Goal: Transaction & Acquisition: Purchase product/service

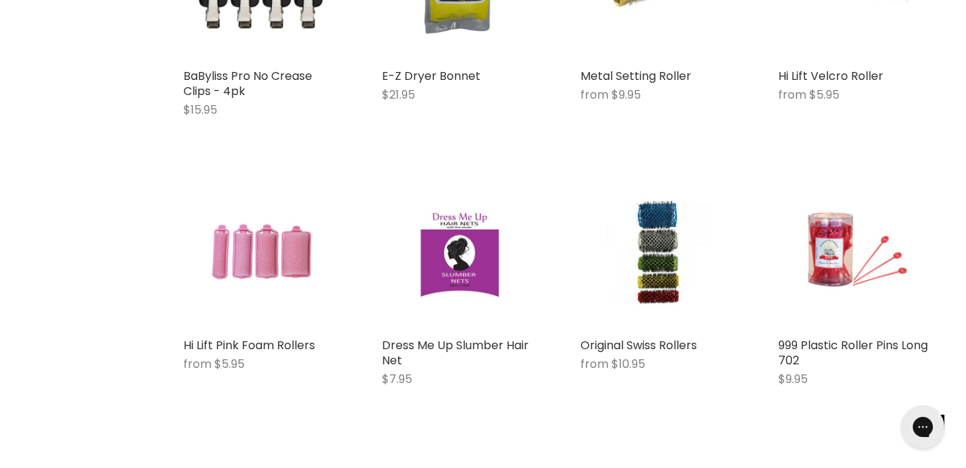
scroll to position [460, 0]
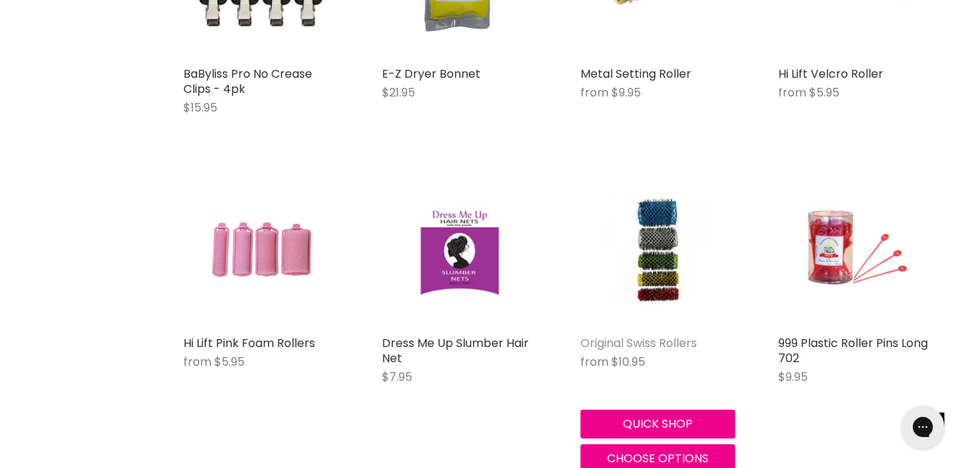
click at [671, 338] on link "Original Swiss Rollers" at bounding box center [638, 342] width 117 height 17
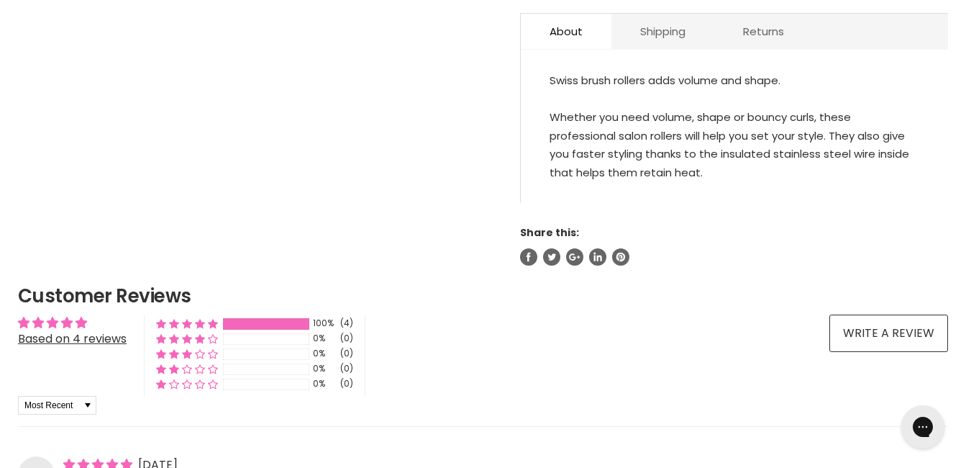
scroll to position [1226, 0]
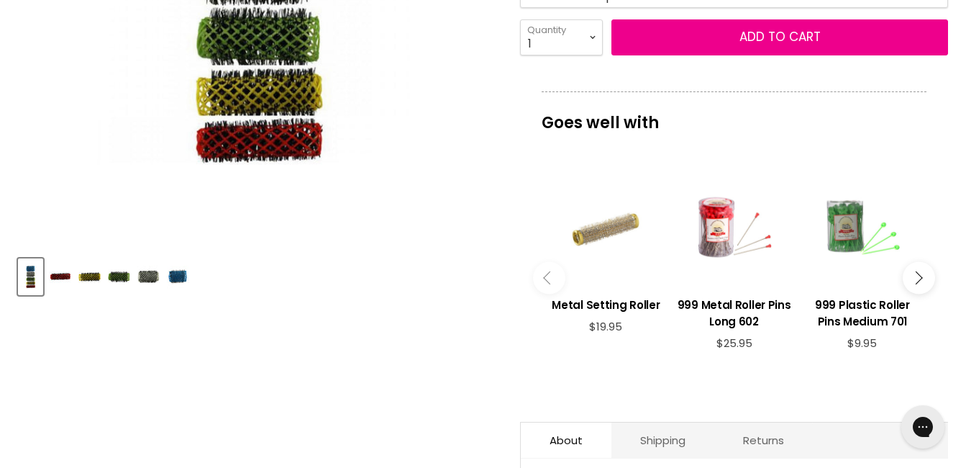
scroll to position [0, 0]
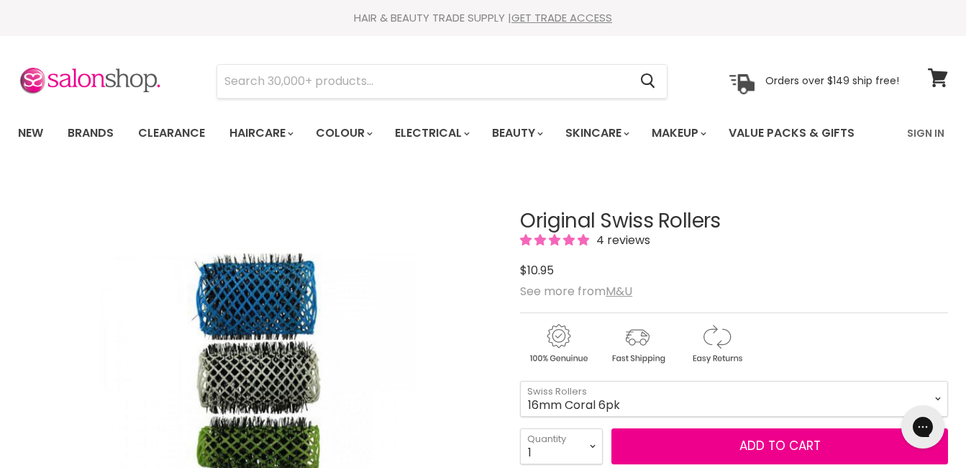
click at [937, 401] on div "Chat with us" at bounding box center [923, 426] width 58 height 53
click at [595, 404] on select "16mm Coral 6pk 20mm Yellow 6pk 25mm Green 6pk 32mm White 6pk 42mm Blue 4pk" at bounding box center [734, 398] width 428 height 36
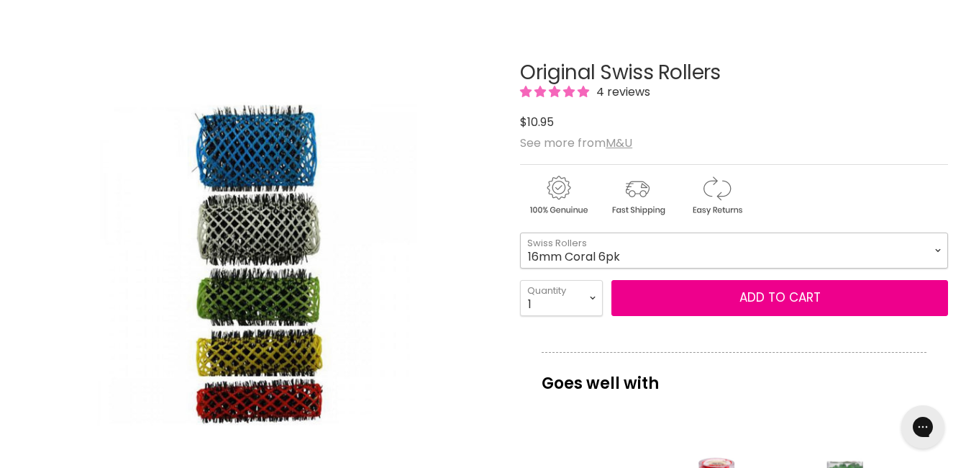
scroll to position [173, 0]
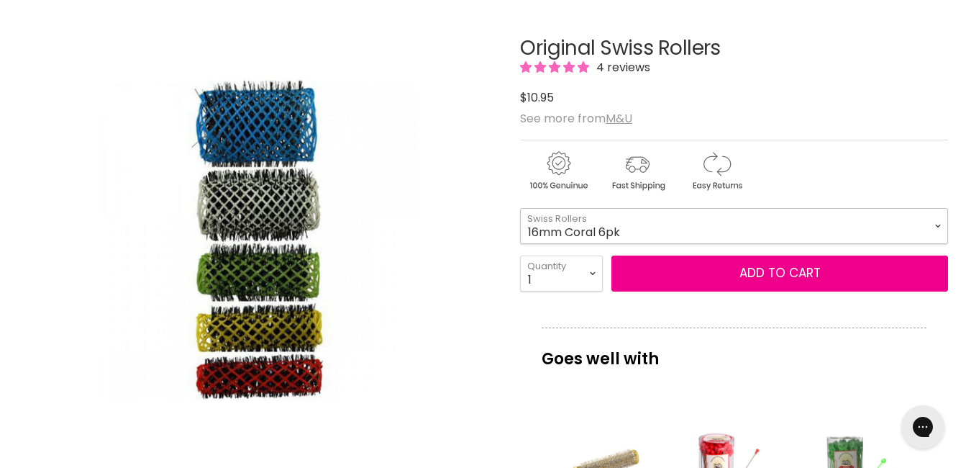
click at [938, 223] on select "16mm Coral 6pk 20mm Yellow 6pk 25mm Green 6pk 32mm White 6pk 42mm Blue 4pk" at bounding box center [734, 226] width 428 height 36
click at [520, 208] on select "16mm Coral 6pk 20mm Yellow 6pk 25mm Green 6pk 32mm White 6pk 42mm Blue 4pk" at bounding box center [734, 226] width 428 height 36
select select "20mm Yellow 6pk"
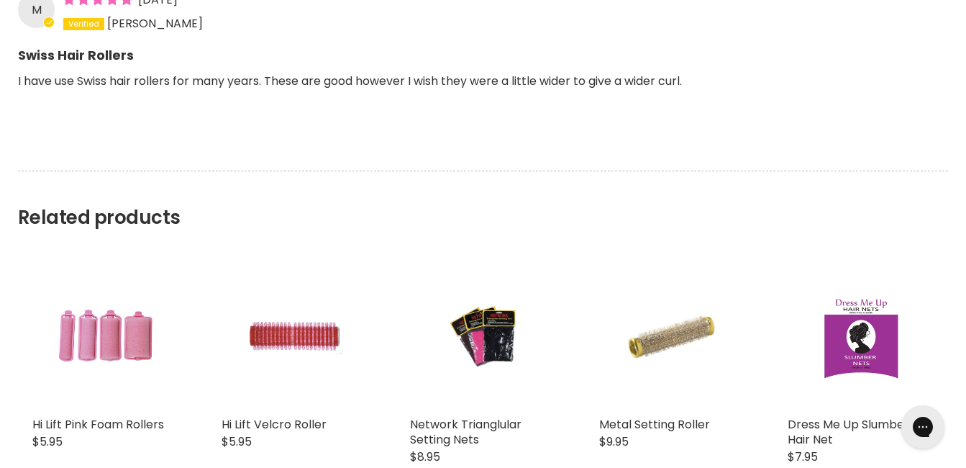
scroll to position [2215, 0]
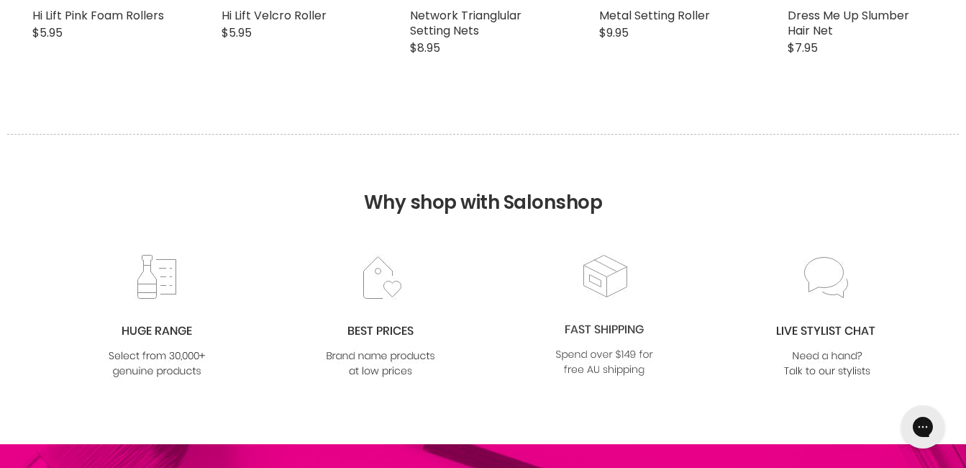
click at [628, 363] on img at bounding box center [604, 315] width 117 height 126
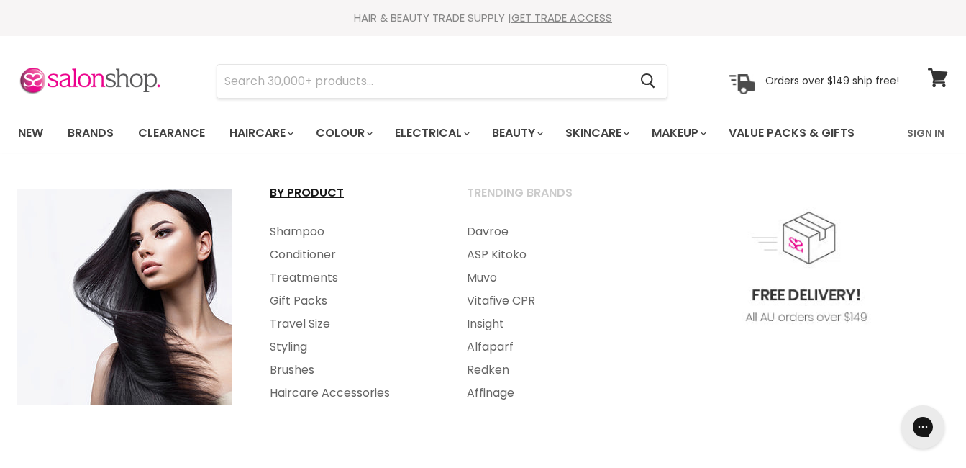
drag, startPoint x: 298, startPoint y: 143, endPoint x: 303, endPoint y: 199, distance: 55.6
click at [298, 143] on link "Haircare" at bounding box center [260, 133] width 83 height 30
click at [325, 228] on link "Shampoo" at bounding box center [349, 231] width 194 height 23
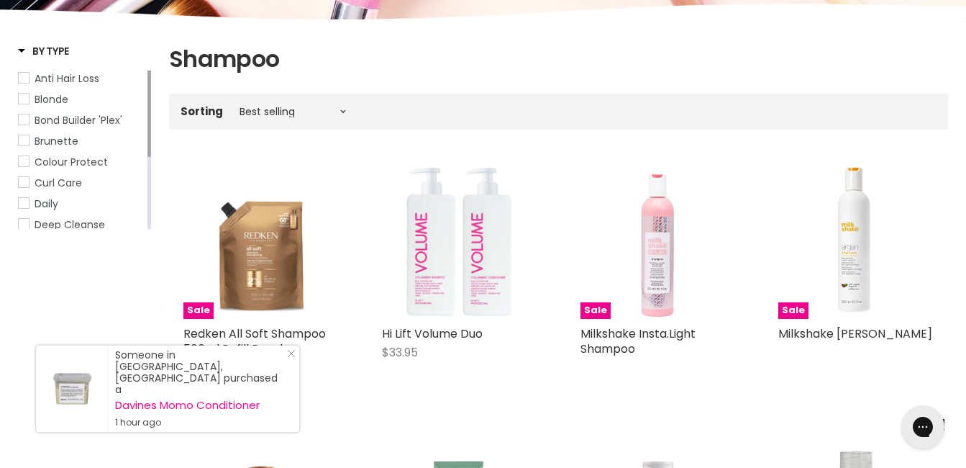
scroll to position [201, 0]
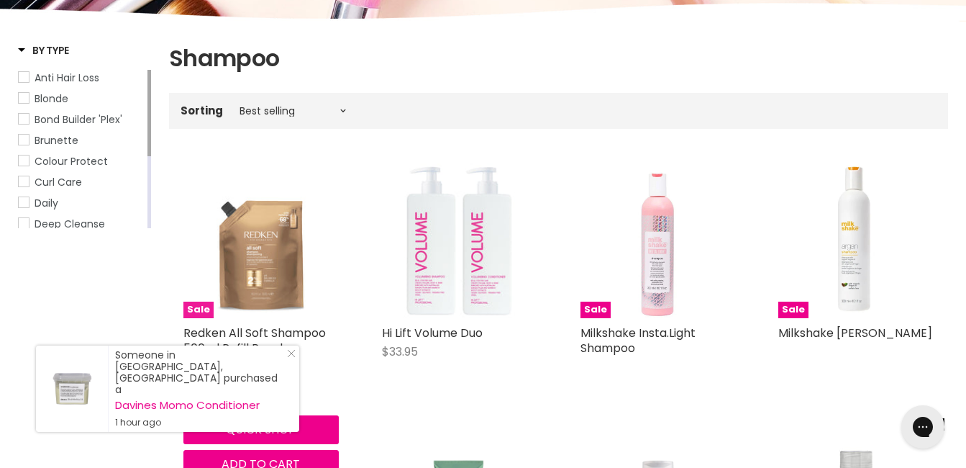
click at [246, 295] on img "Main content" at bounding box center [260, 240] width 155 height 155
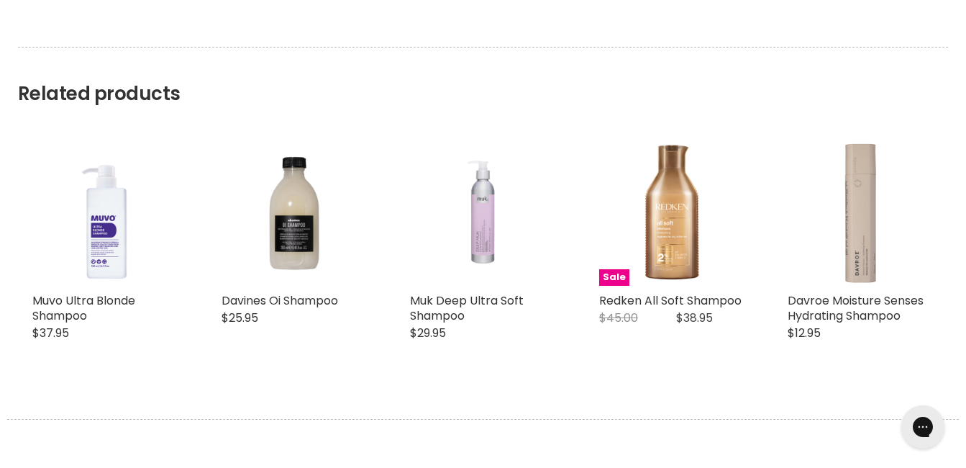
scroll to position [1131, 0]
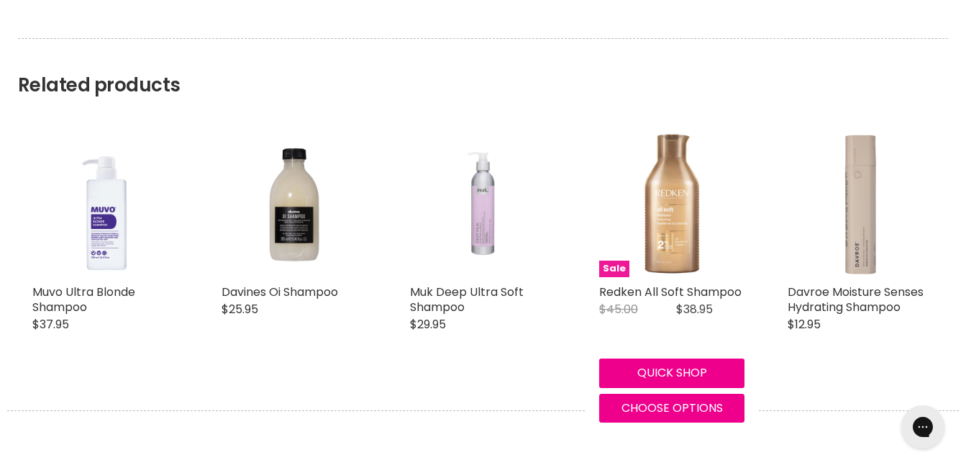
click at [675, 265] on img "Main content" at bounding box center [672, 204] width 146 height 146
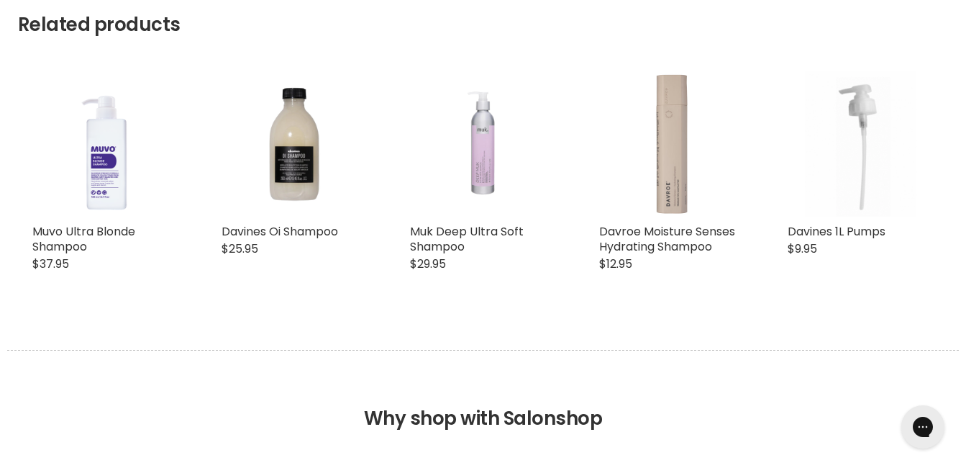
scroll to position [2451, 0]
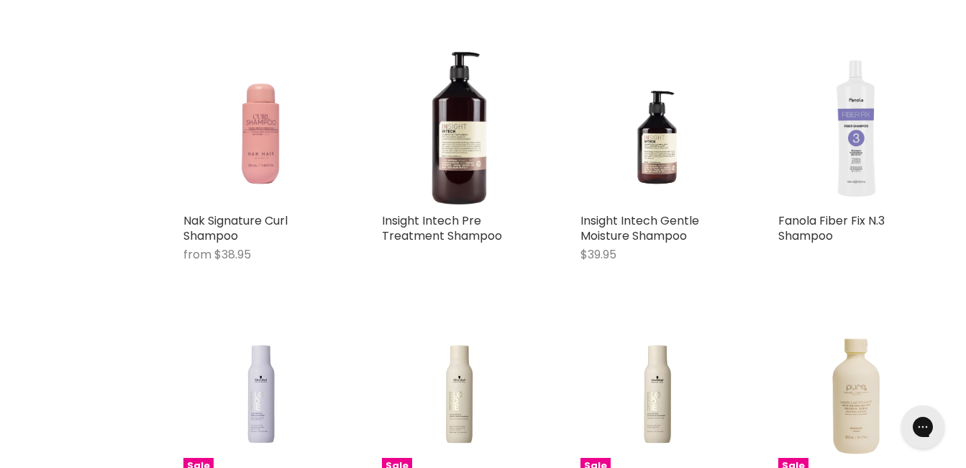
scroll to position [2393, 0]
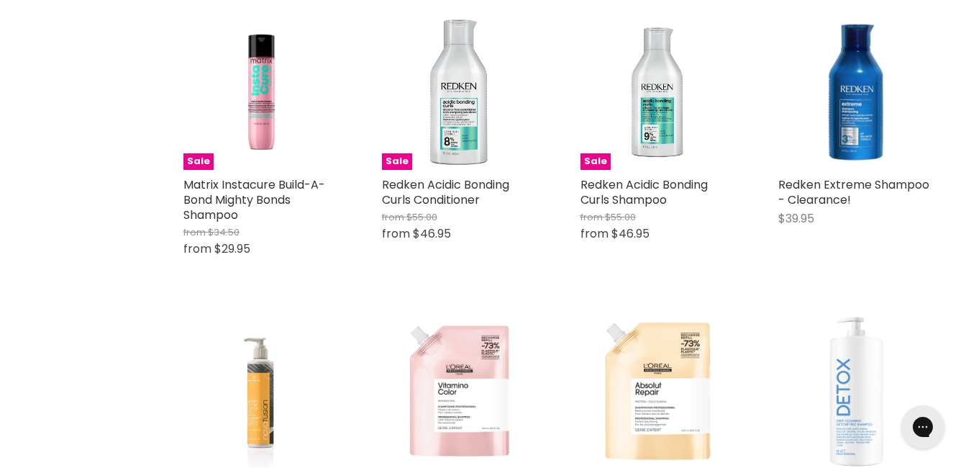
scroll to position [3818, 0]
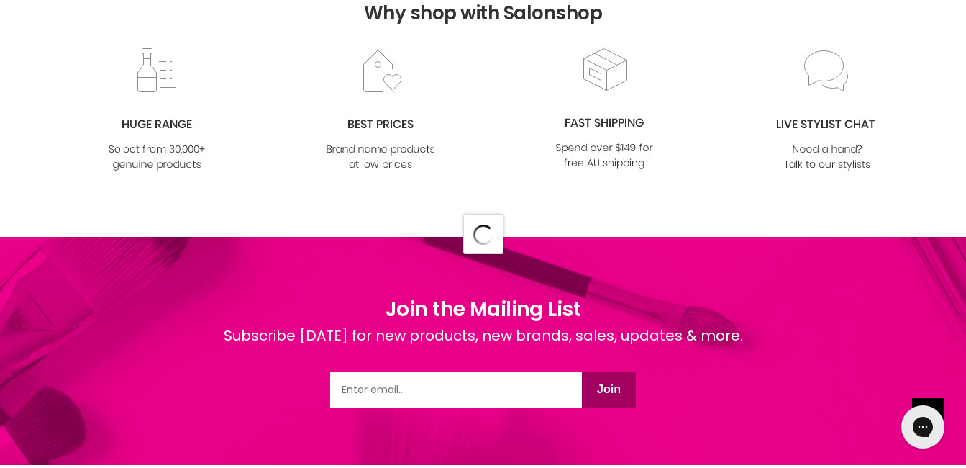
scroll to position [3789, 0]
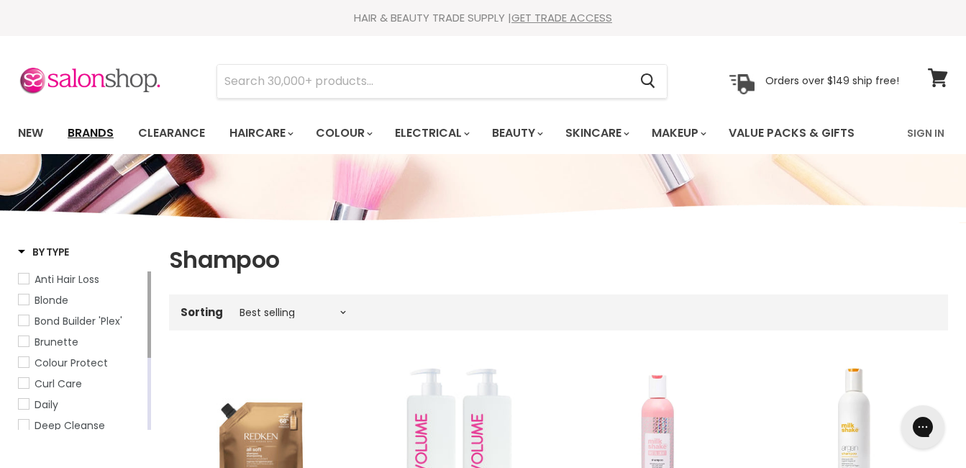
click at [88, 137] on link "Brands" at bounding box center [91, 133] width 68 height 30
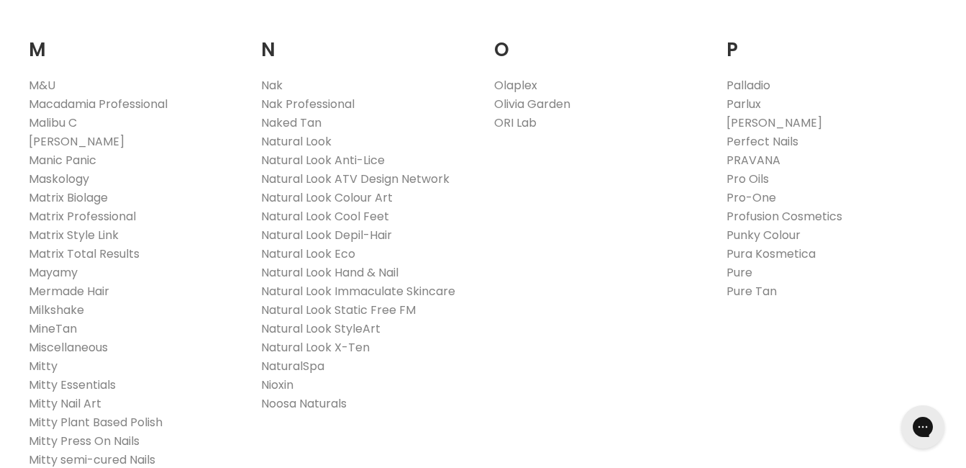
scroll to position [1226, 0]
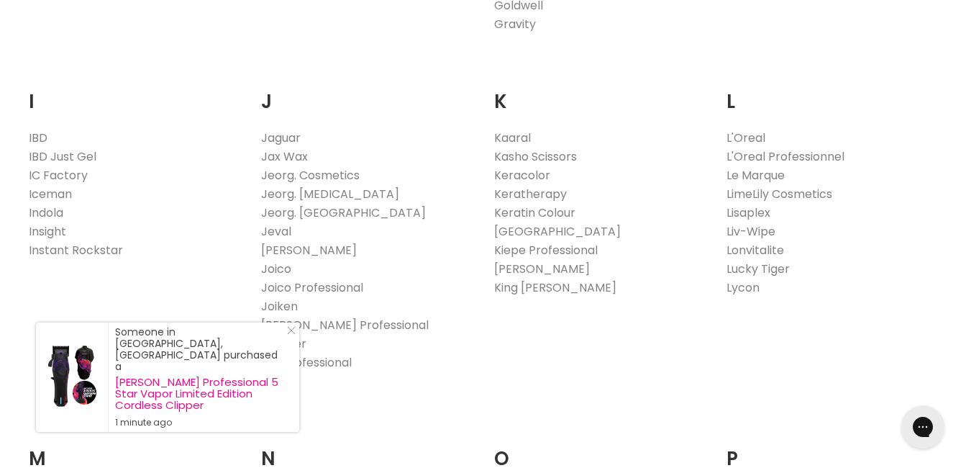
click at [665, 291] on li "King Brown" at bounding box center [599, 287] width 211 height 19
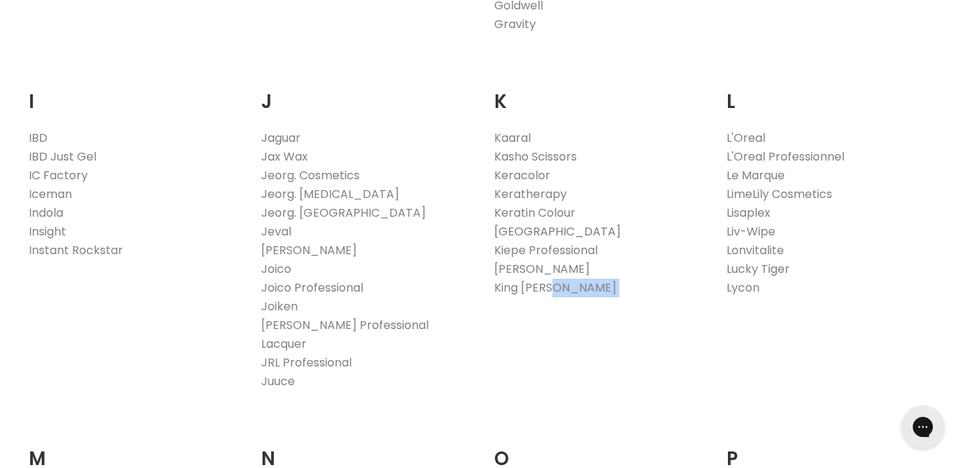
click at [573, 230] on link "[GEOGRAPHIC_DATA]" at bounding box center [557, 231] width 127 height 17
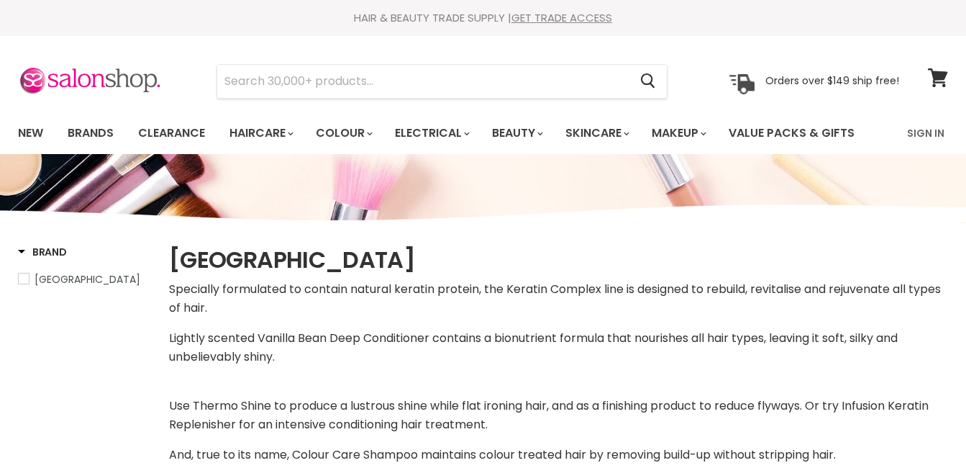
select select "manual"
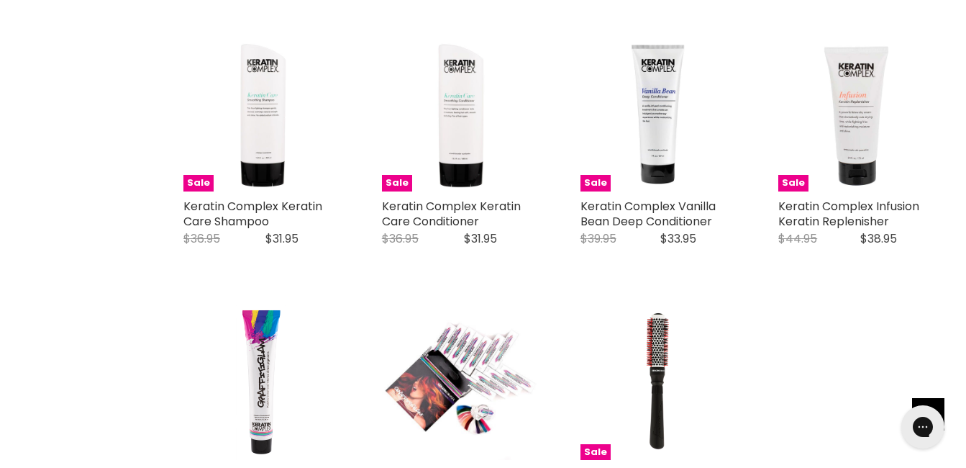
scroll to position [1226, 0]
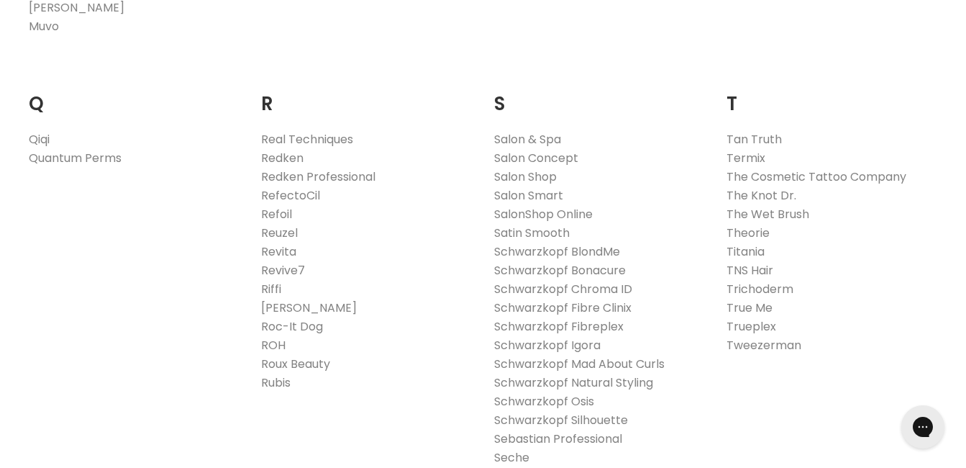
scroll to position [1771, 0]
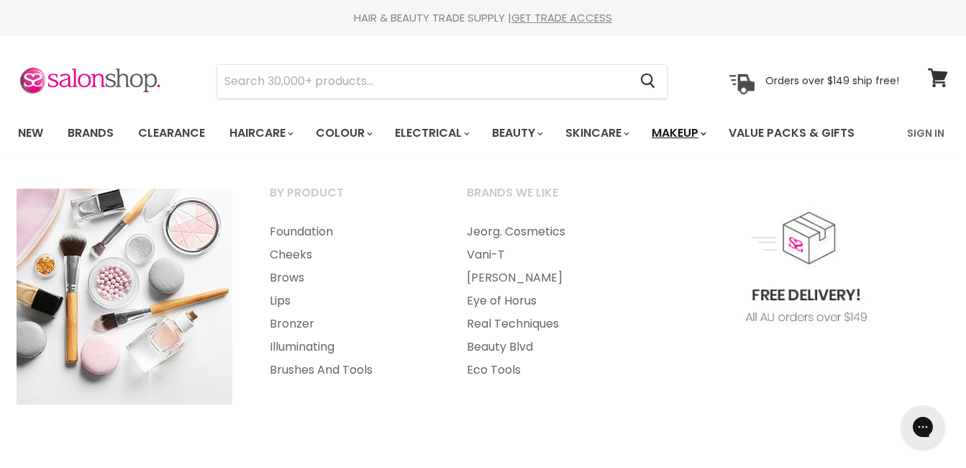
click at [712, 135] on link "Makeup" at bounding box center [678, 133] width 74 height 30
click at [715, 132] on link "Makeup" at bounding box center [678, 133] width 74 height 30
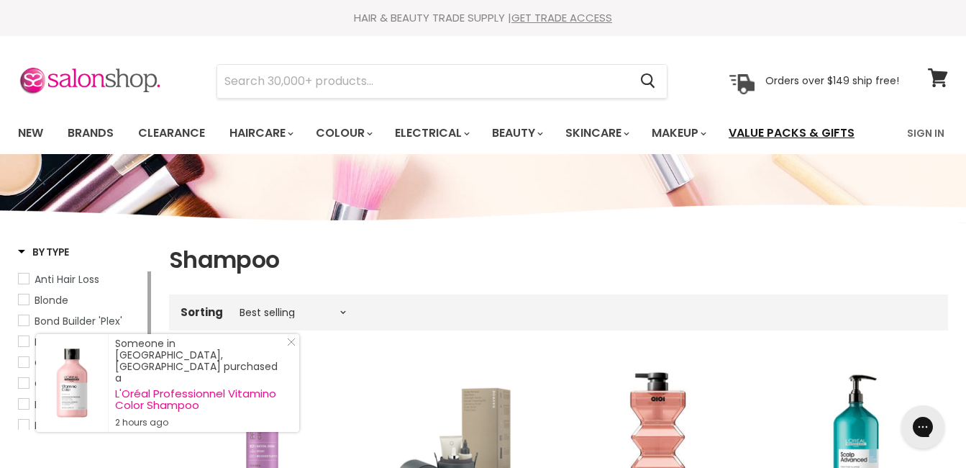
click at [771, 137] on link "Value Packs & Gifts" at bounding box center [791, 133] width 147 height 30
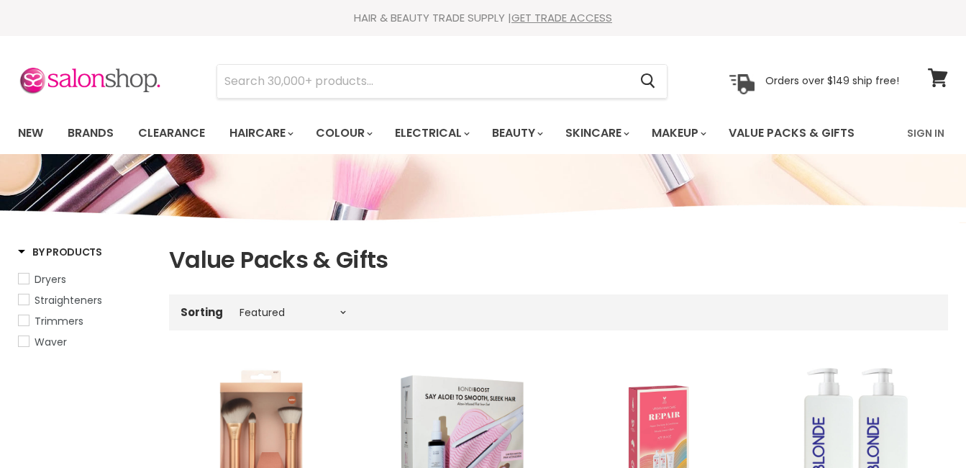
select select "manual"
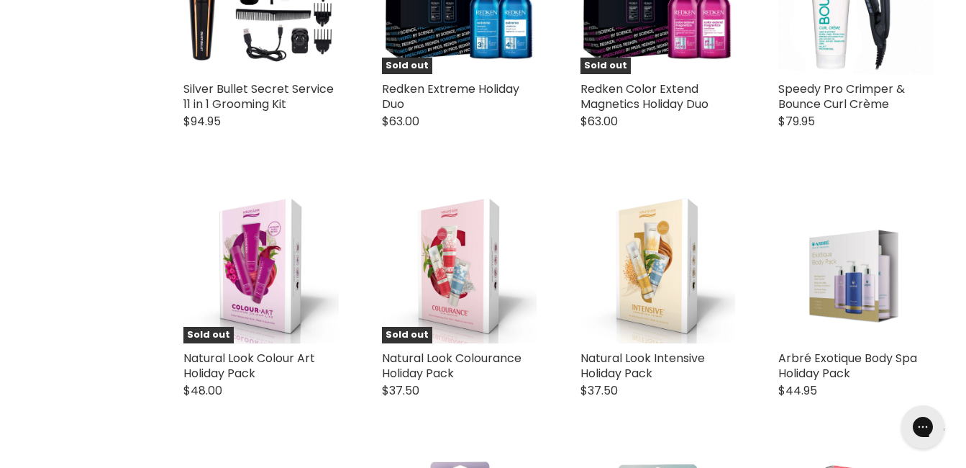
scroll to position [2795, 0]
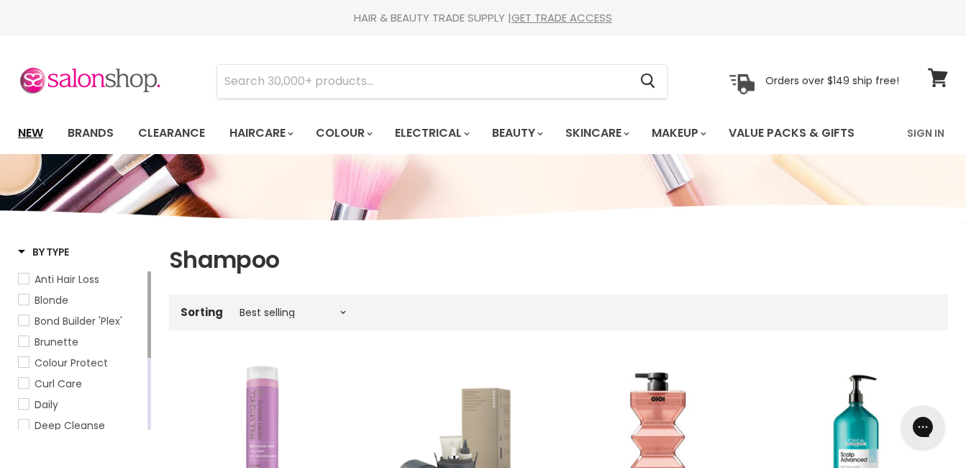
click at [39, 132] on link "New" at bounding box center [30, 133] width 47 height 30
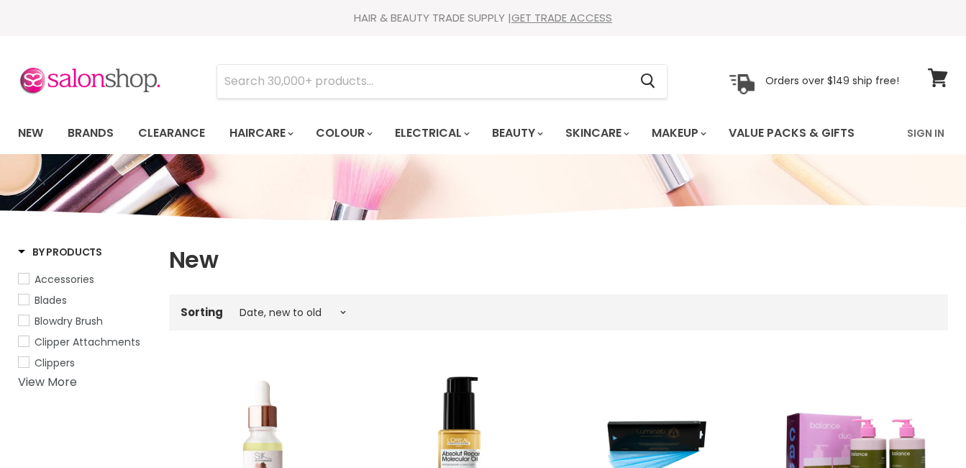
select select "created-descending"
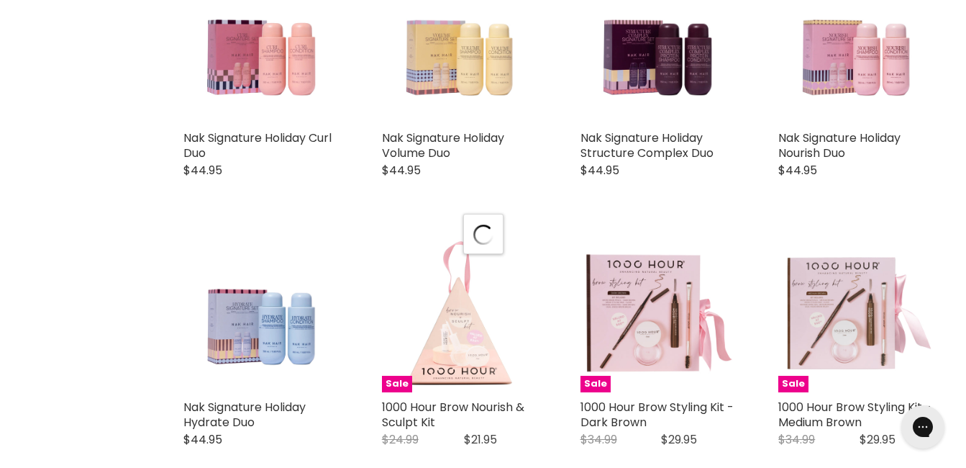
scroll to position [3268, 0]
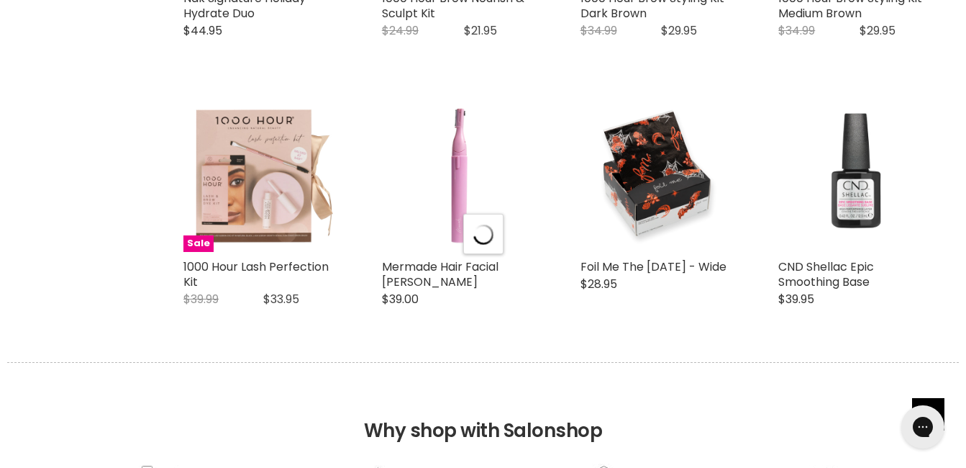
select select "created-descending"
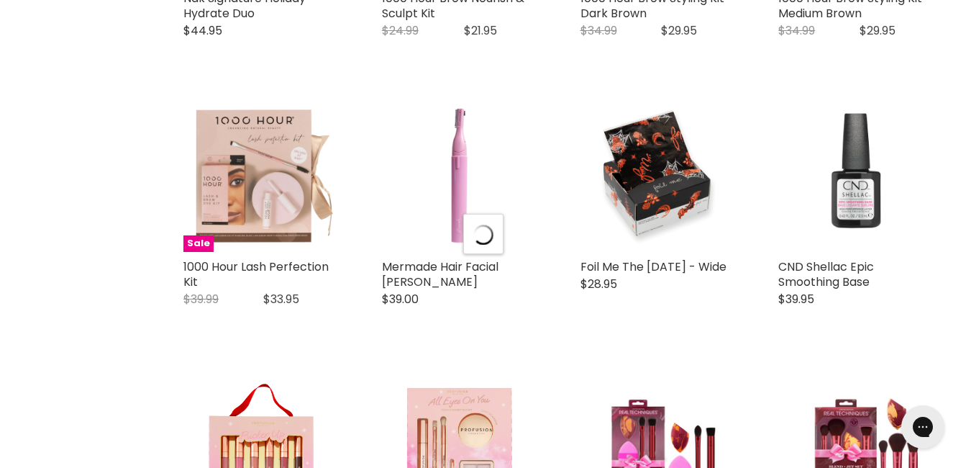
select select "created-descending"
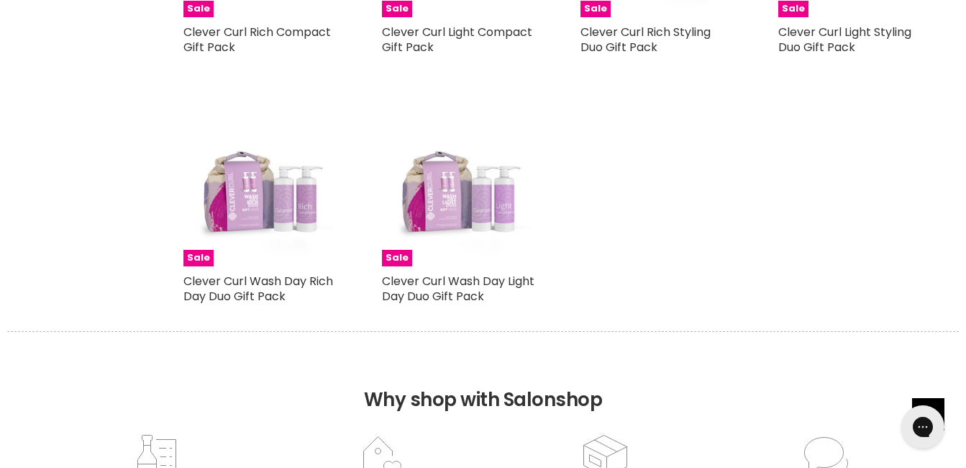
scroll to position [489, 0]
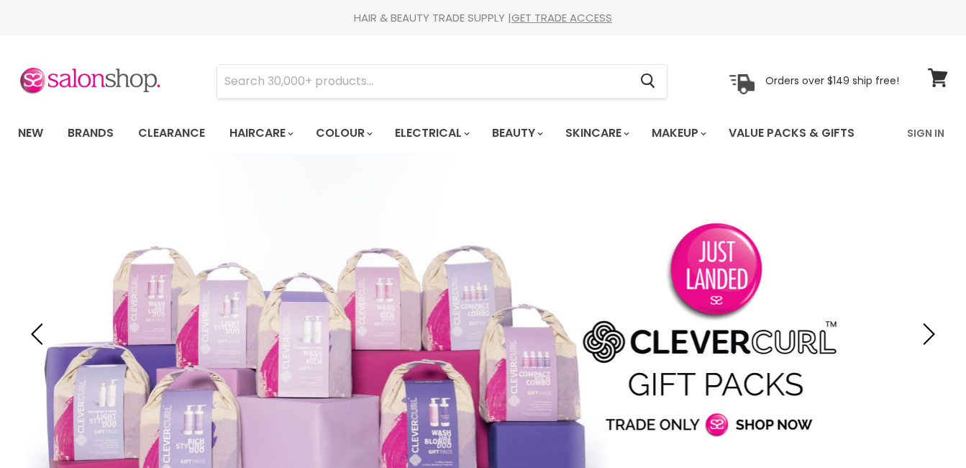
scroll to position [409, 0]
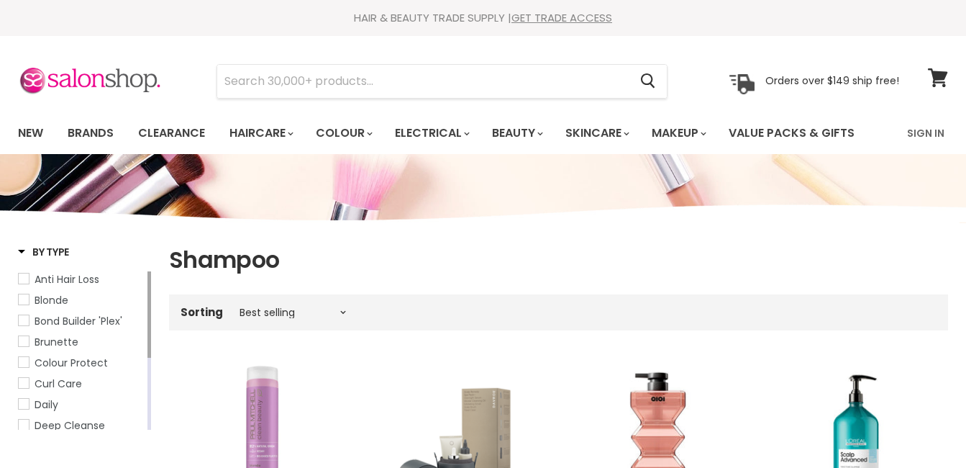
click at [76, 385] on span "Curl Care" at bounding box center [58, 383] width 47 height 14
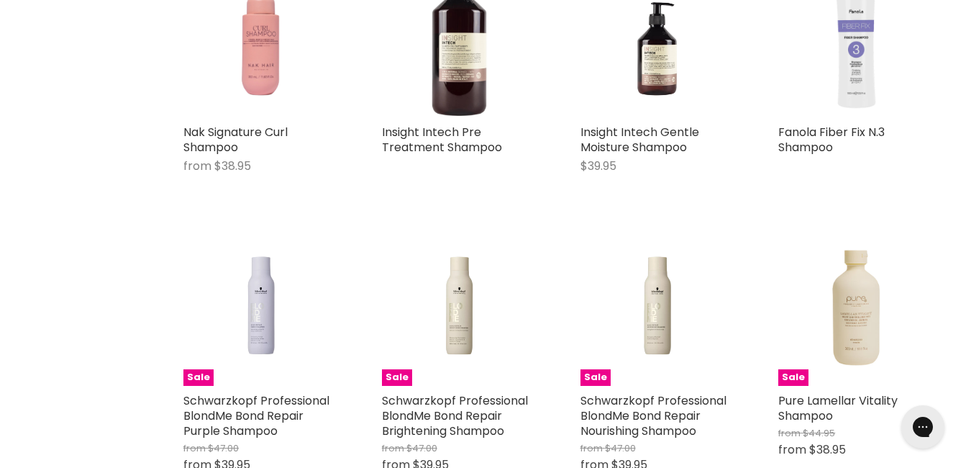
scroll to position [2451, 0]
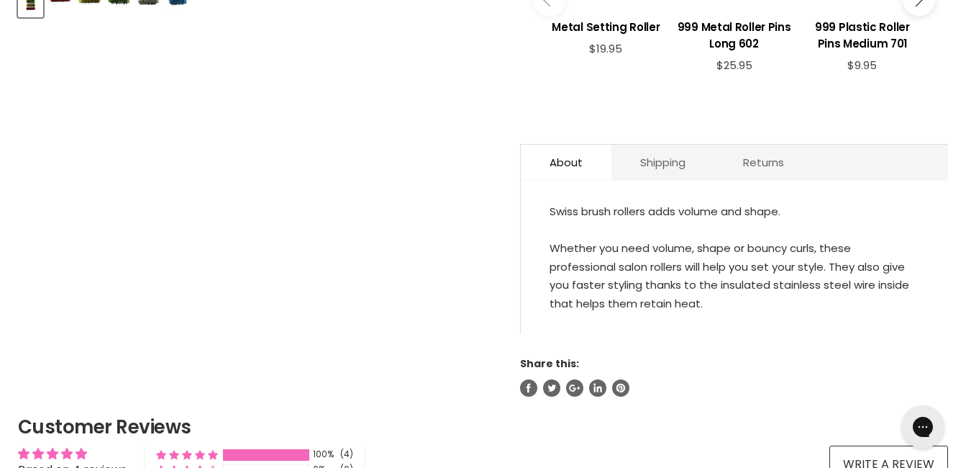
scroll to position [696, 0]
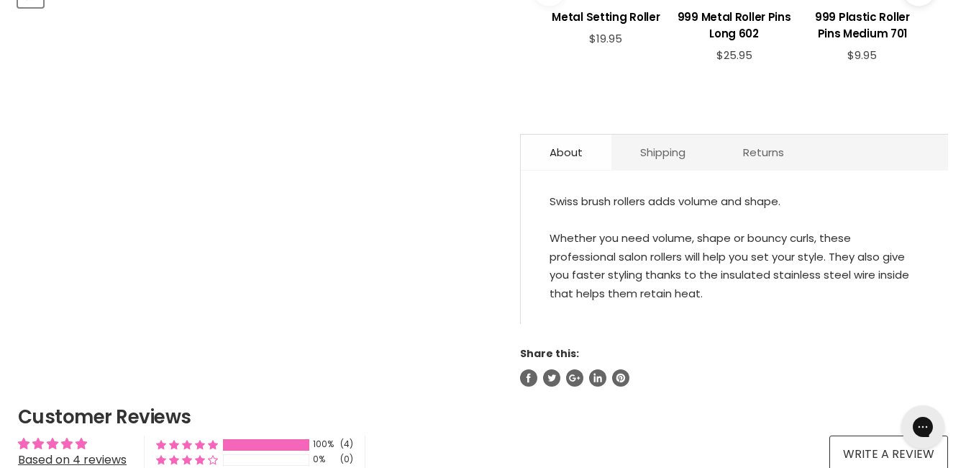
click at [559, 157] on link "About" at bounding box center [566, 152] width 91 height 35
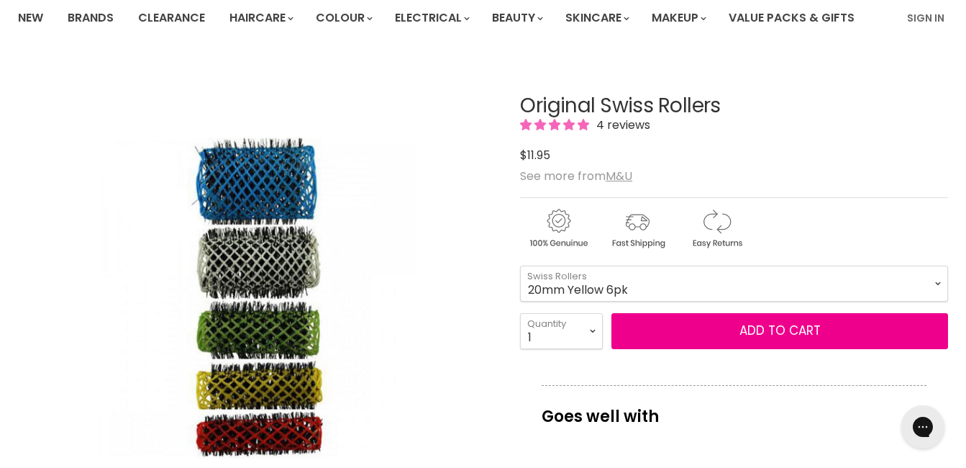
scroll to position [144, 0]
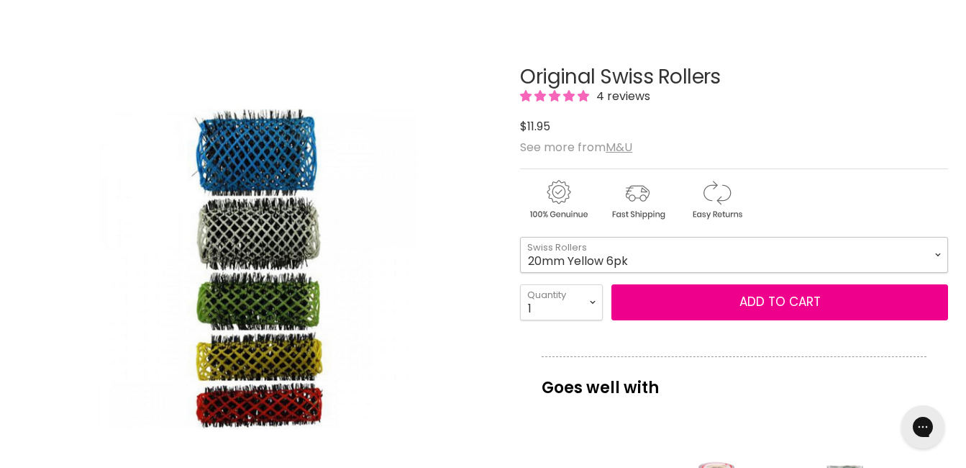
click at [942, 255] on select "16mm Coral 6pk 20mm Yellow 6pk 25mm Green 6pk 32mm White 6pk 42mm Blue 4pk" at bounding box center [734, 255] width 428 height 36
click at [520, 237] on select "16mm Coral 6pk 20mm Yellow 6pk 25mm Green 6pk 32mm White 6pk 42mm Blue 4pk" at bounding box center [734, 255] width 428 height 36
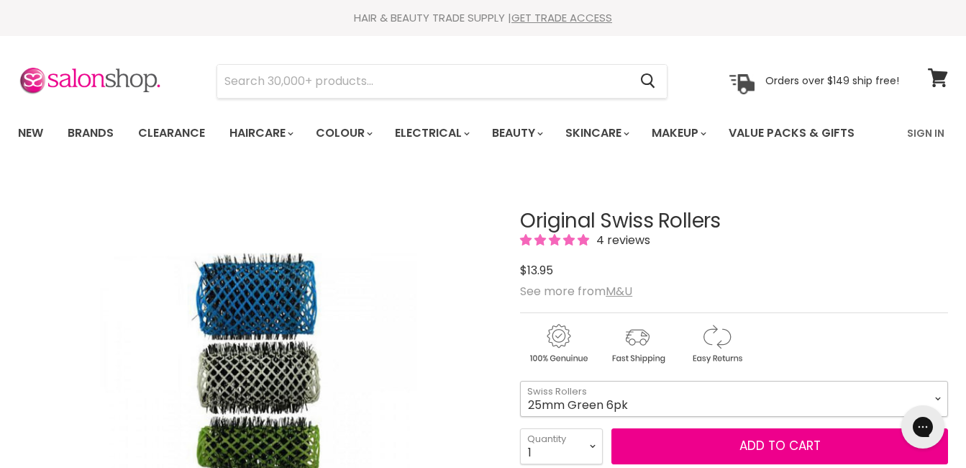
scroll to position [409, 0]
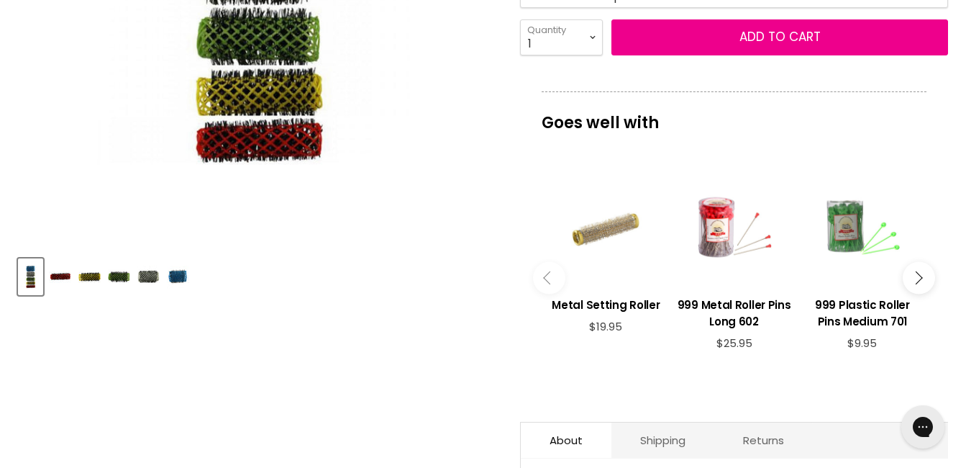
click at [117, 277] on img "Product thumbnails" at bounding box center [119, 277] width 22 height 34
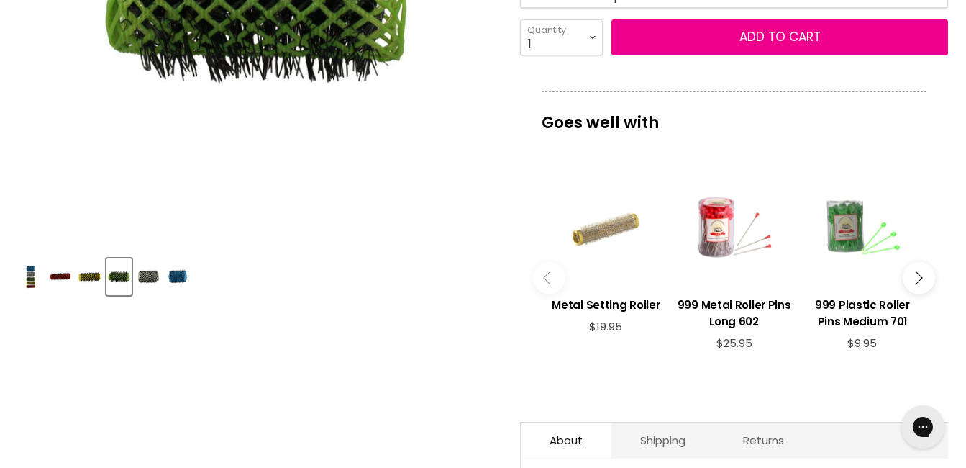
click at [85, 275] on img "Product thumbnails" at bounding box center [89, 277] width 22 height 34
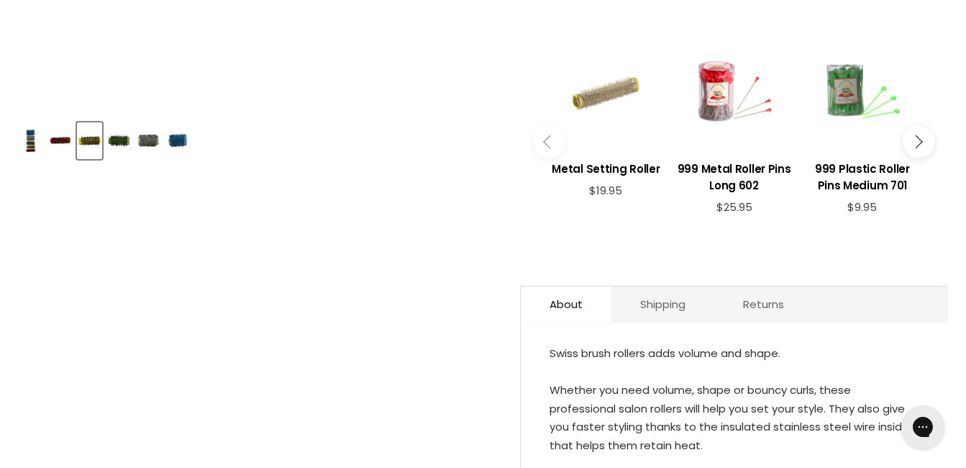
scroll to position [136, 0]
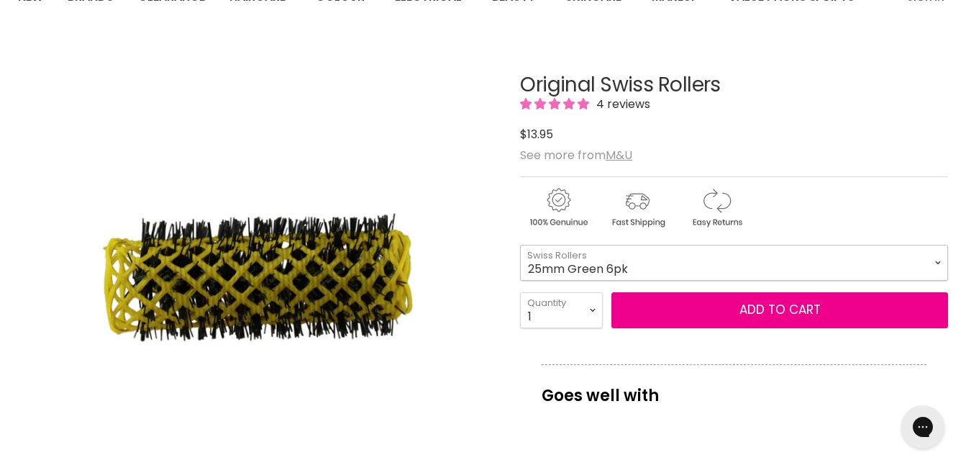
click at [936, 262] on select "16mm Coral 6pk 20mm Yellow 6pk 25mm Green 6pk 32mm White 6pk 42mm Blue 4pk" at bounding box center [734, 263] width 428 height 36
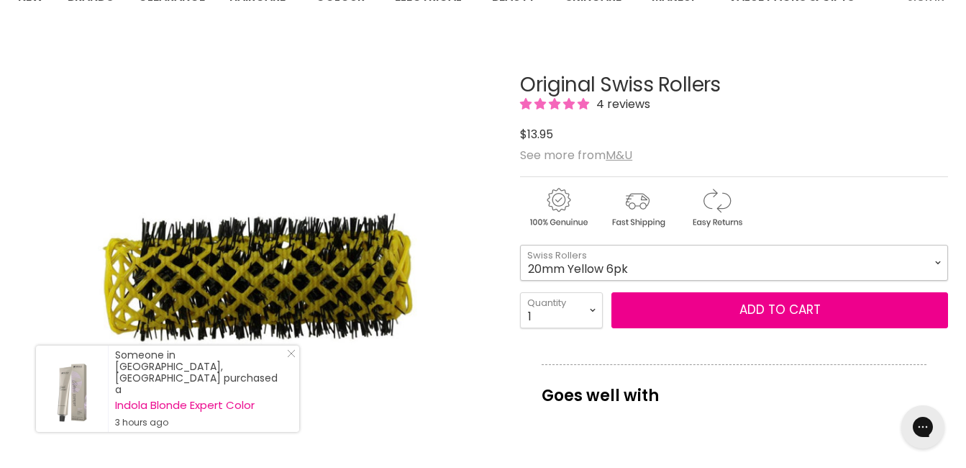
click at [520, 245] on select "16mm Coral 6pk 20mm Yellow 6pk 25mm Green 6pk 32mm White 6pk 42mm Blue 4pk" at bounding box center [734, 263] width 428 height 36
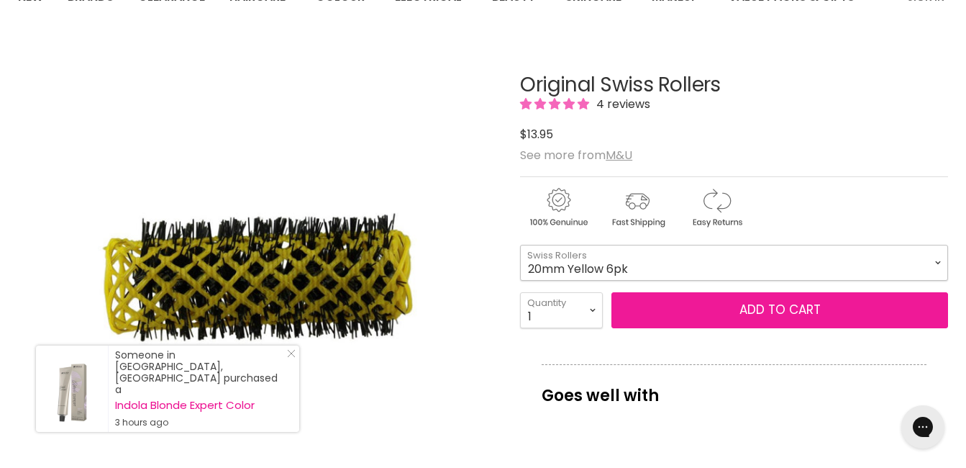
select select "20mm Yellow 6pk"
